Goal: Task Accomplishment & Management: Complete application form

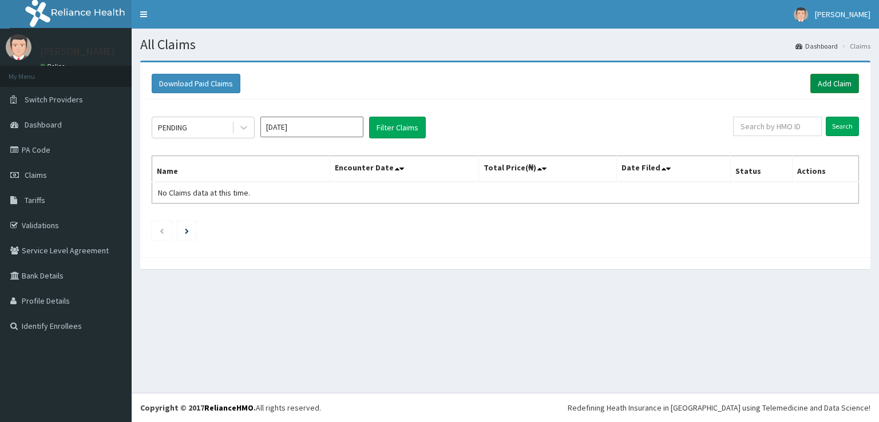
click at [833, 78] on link "Add Claim" at bounding box center [834, 83] width 49 height 19
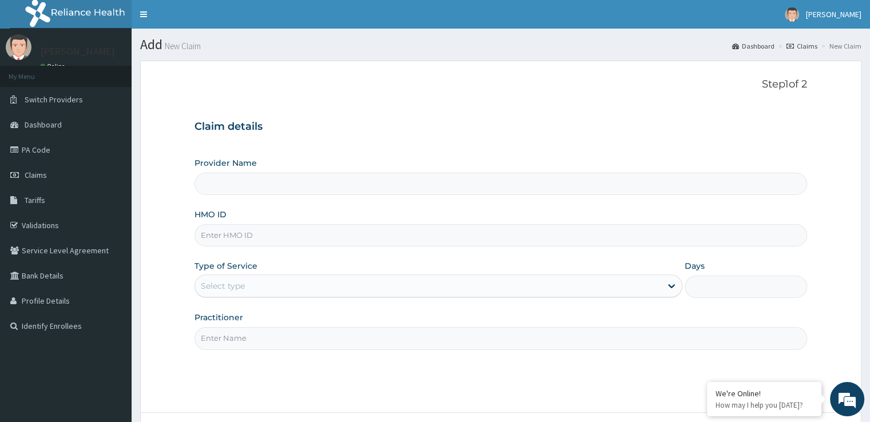
click at [396, 184] on input "Provider Name" at bounding box center [500, 184] width 612 height 22
type input "Eleven Fifteen Fitness Gym"
type input "1"
click at [407, 242] on input "HMO ID" at bounding box center [500, 235] width 612 height 22
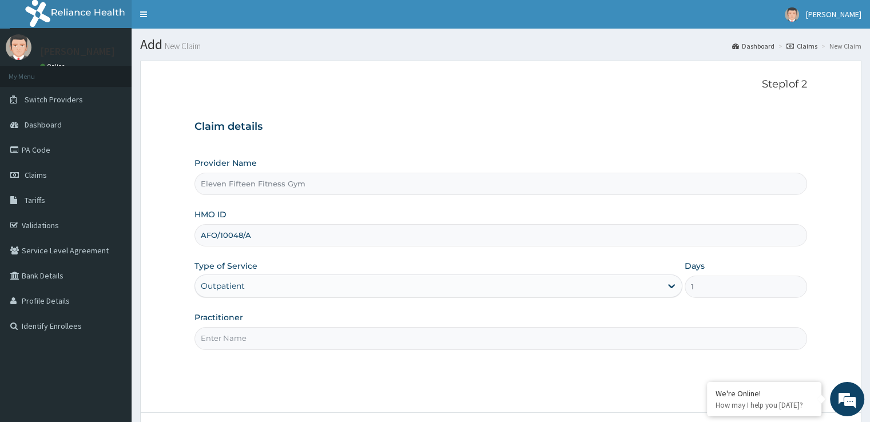
type input "AFO/10048/A"
click at [332, 339] on input "Practitioner" at bounding box center [500, 338] width 612 height 22
type input "RELIANCE"
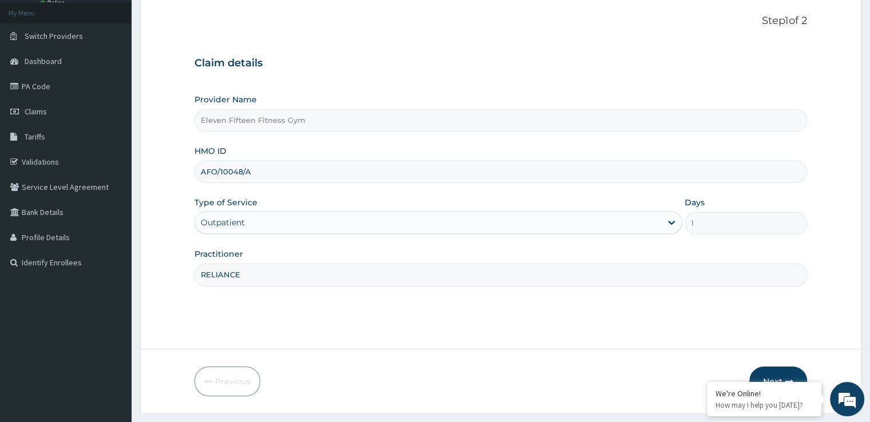
scroll to position [93, 0]
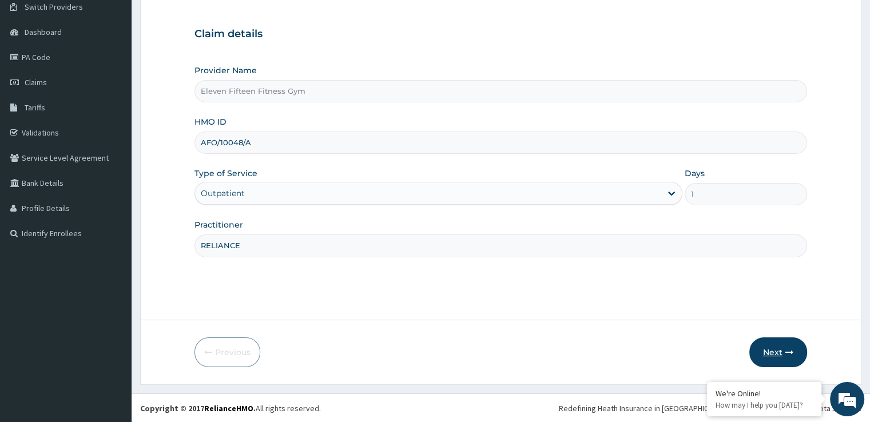
click at [764, 347] on button "Next" at bounding box center [778, 352] width 58 height 30
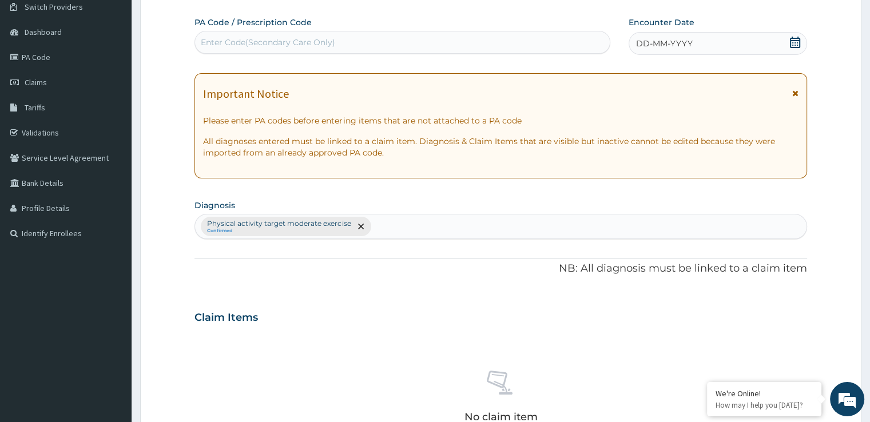
click at [545, 39] on div "Enter Code(Secondary Care Only)" at bounding box center [402, 42] width 415 height 18
type input "PA/5F9041"
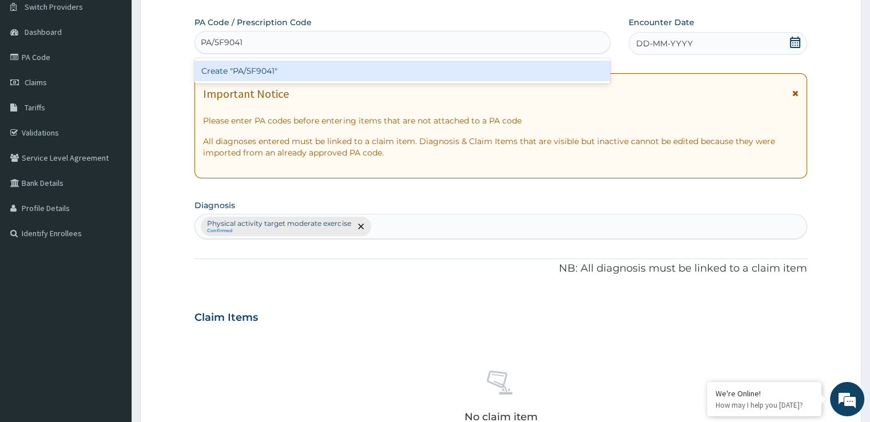
click at [537, 63] on div "Create "PA/5F9041"" at bounding box center [402, 71] width 416 height 21
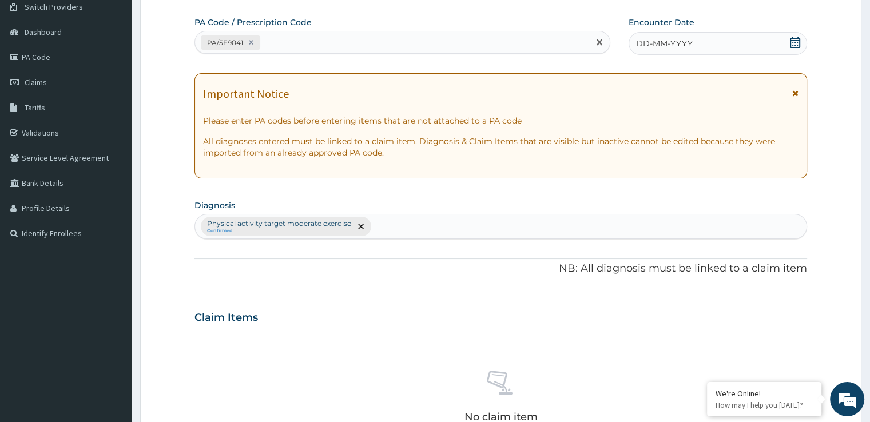
click at [797, 40] on icon at bounding box center [795, 42] width 10 height 11
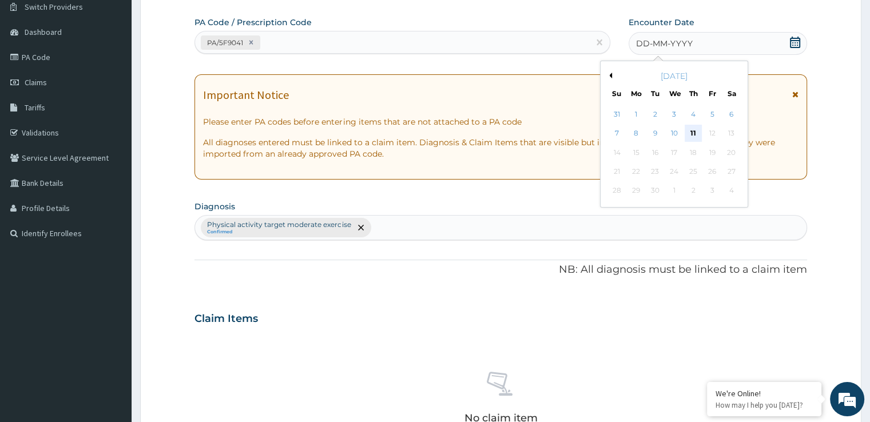
click at [696, 129] on div "11" at bounding box center [693, 133] width 17 height 17
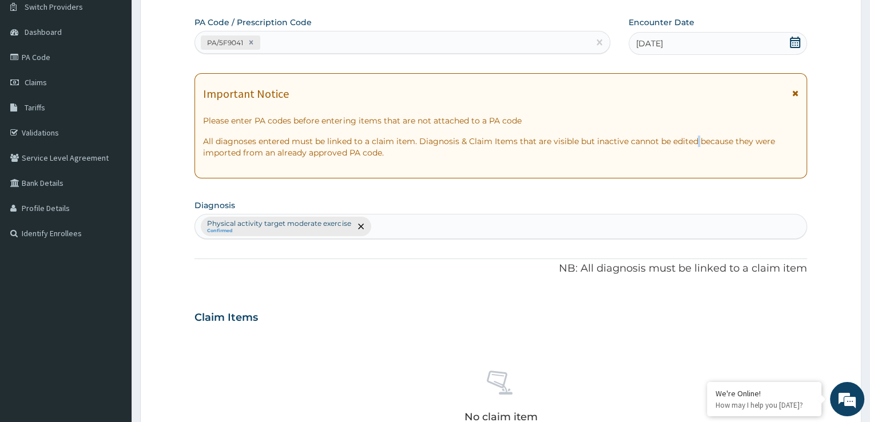
click at [696, 129] on div "Important Notice Please enter PA codes before entering items that are not attac…" at bounding box center [500, 125] width 612 height 105
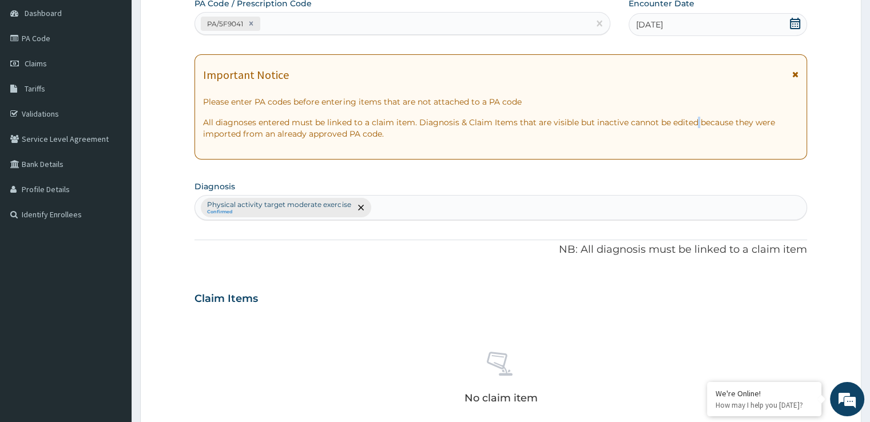
scroll to position [402, 0]
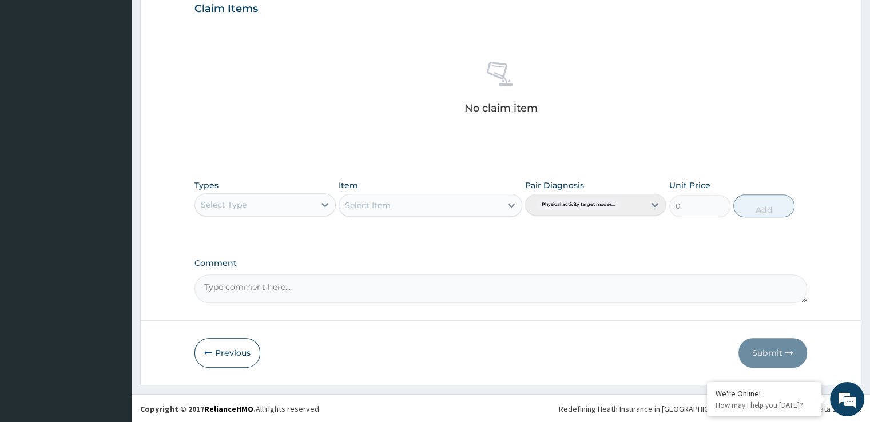
click at [312, 206] on div "Select Type" at bounding box center [254, 205] width 119 height 18
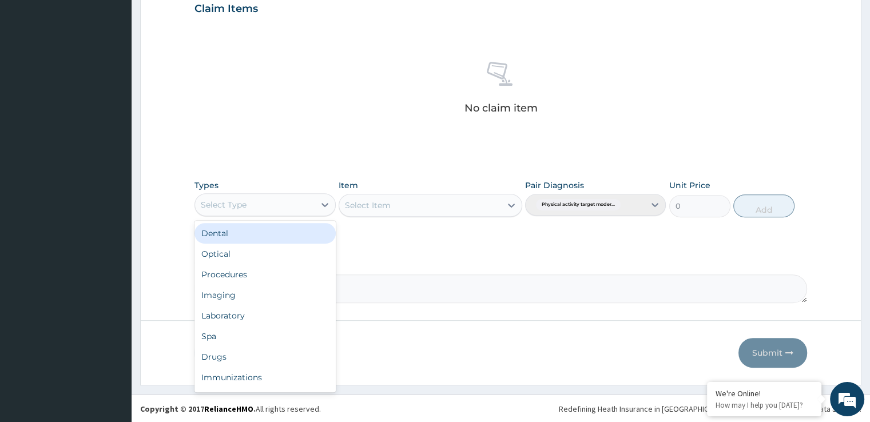
click at [309, 202] on div "Select Type" at bounding box center [254, 205] width 119 height 18
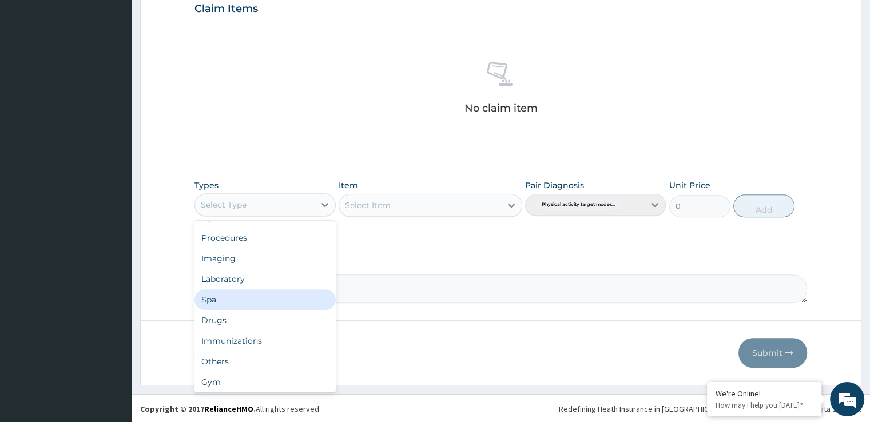
scroll to position [39, 0]
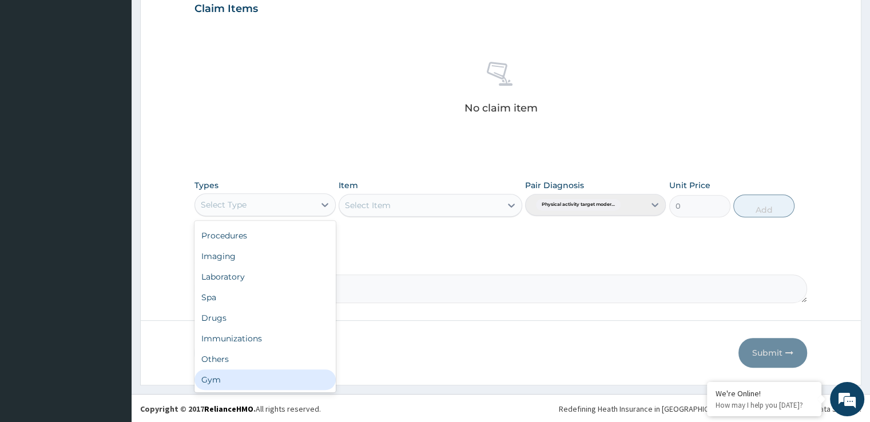
click at [308, 384] on div "Gym" at bounding box center [264, 380] width 141 height 21
click at [308, 384] on section "Step 2 of 2 PA Code / Prescription Code PA/5F9041 Encounter Date [DATE] Importa…" at bounding box center [501, 22] width 738 height 743
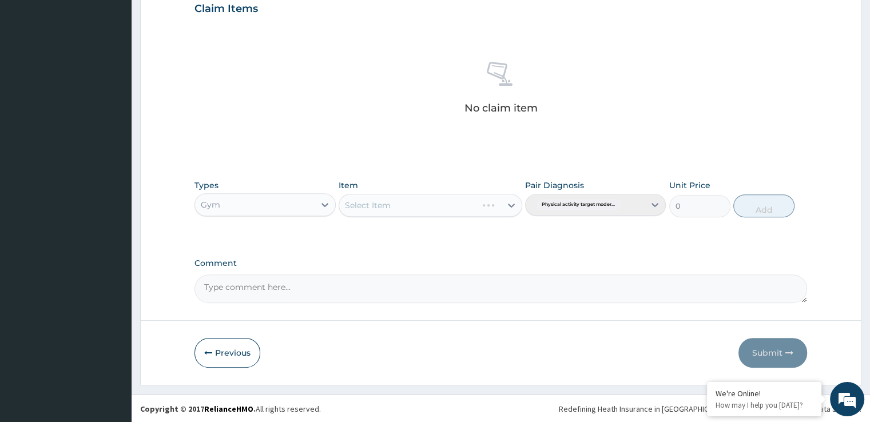
click at [308, 384] on section "Step 2 of 2 PA Code / Prescription Code PA/5F9041 Encounter Date [DATE] Importa…" at bounding box center [501, 22] width 738 height 743
click at [508, 202] on icon at bounding box center [511, 205] width 11 height 11
click at [491, 231] on div "GYM SESSION" at bounding box center [431, 234] width 184 height 21
click at [491, 231] on div "Types Gym Item option GYM SESSION focused, 1 of 1. 1 result available. Use Up a…" at bounding box center [500, 207] width 612 height 66
type input "2000"
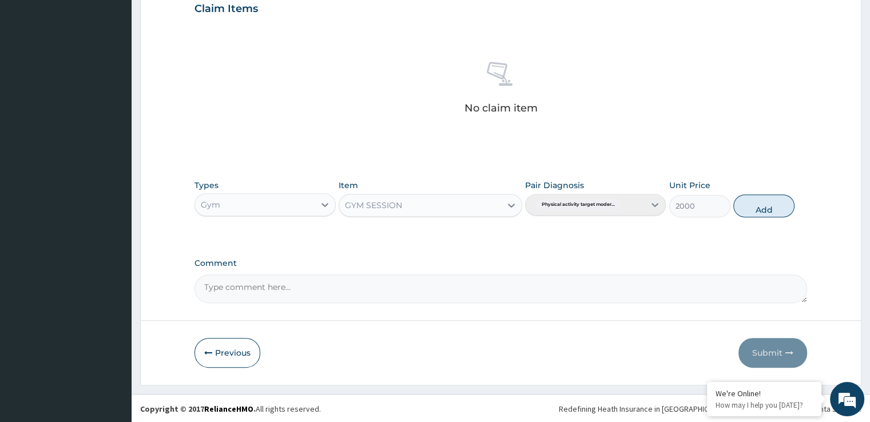
click at [602, 287] on textarea "Comment" at bounding box center [500, 289] width 612 height 29
type textarea "RELIANCE"
click at [765, 202] on button "Add" at bounding box center [763, 205] width 61 height 23
type input "0"
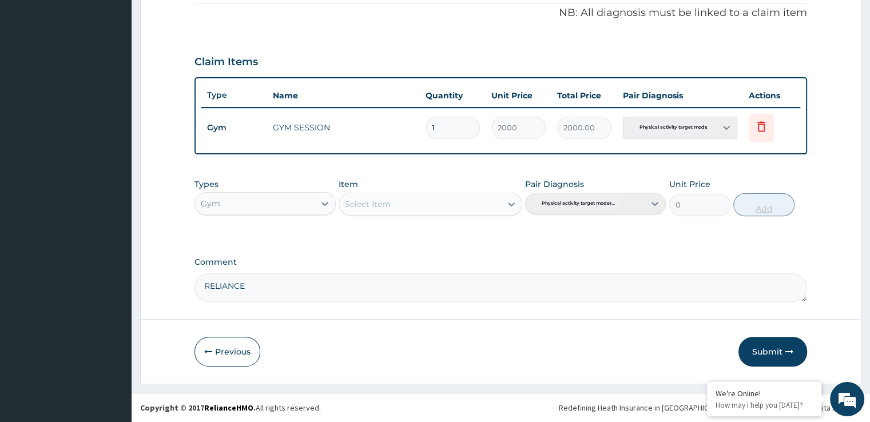
scroll to position [347, 0]
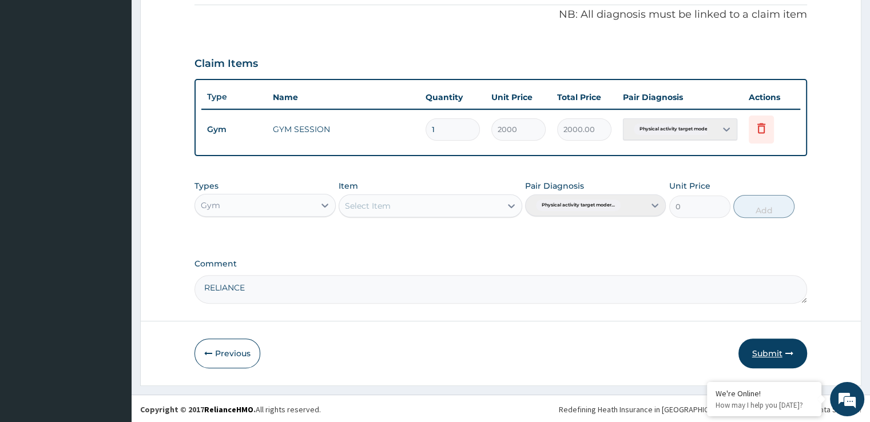
click at [781, 345] on button "Submit" at bounding box center [772, 354] width 69 height 30
